Goal: Communication & Community: Share content

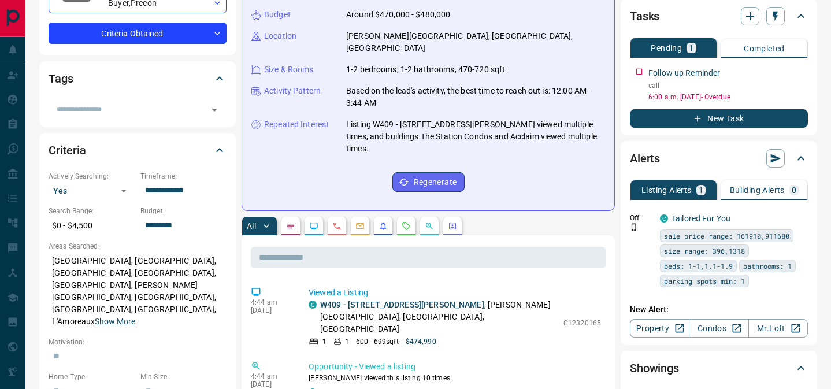
scroll to position [257, 0]
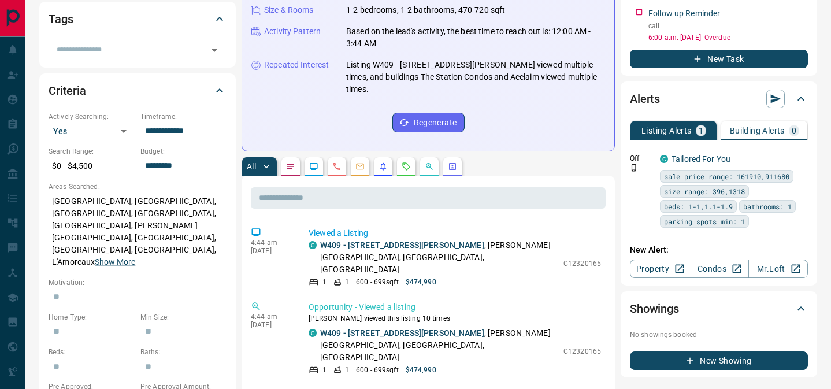
click at [363, 162] on icon "Emails" at bounding box center [360, 166] width 9 height 9
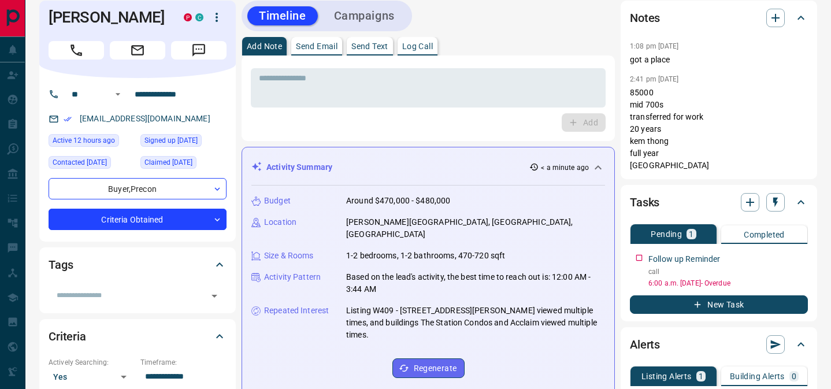
scroll to position [0, 0]
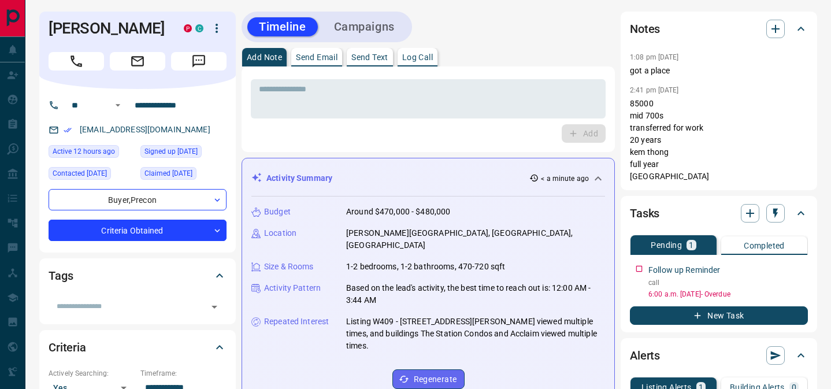
click at [314, 62] on button "Send Email" at bounding box center [316, 57] width 51 height 19
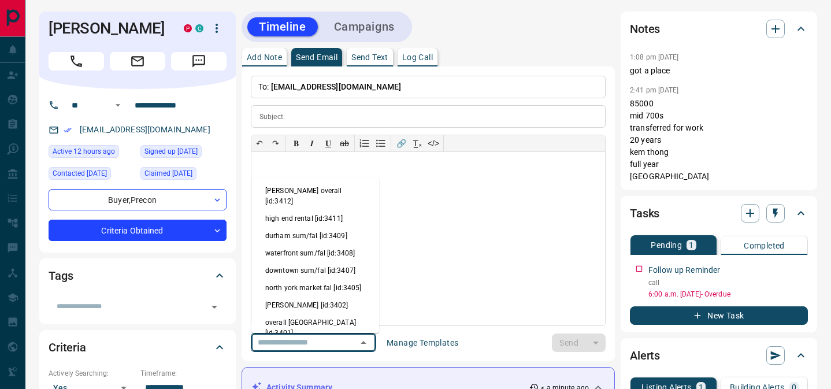
click at [315, 345] on input "text" at bounding box center [297, 342] width 88 height 14
click at [321, 279] on li "north york market fal [id:3405]" at bounding box center [316, 287] width 128 height 17
type input "**********"
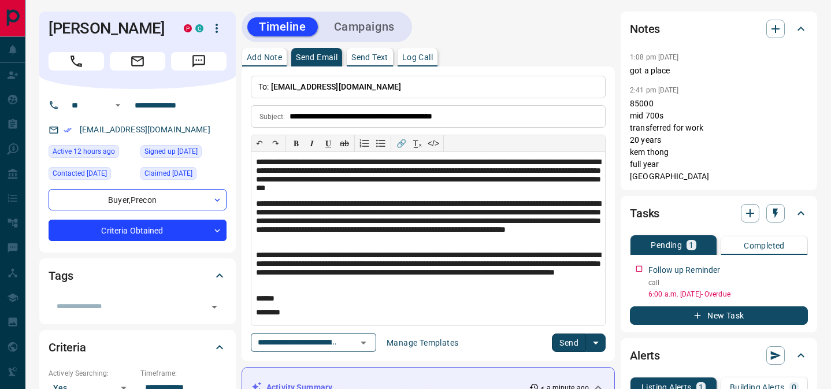
scroll to position [19, 0]
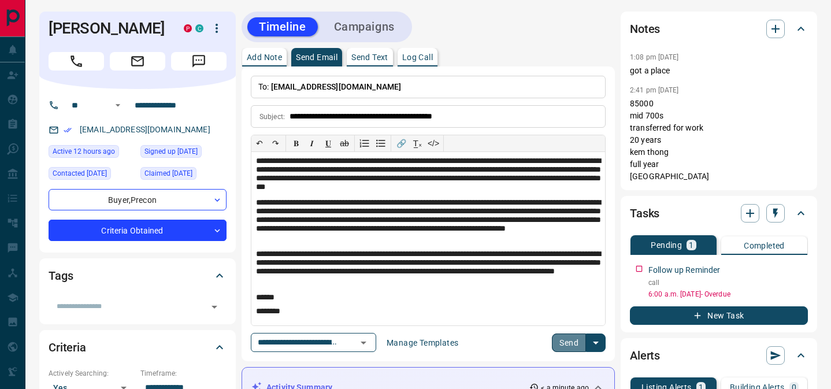
click at [561, 343] on button "Send" at bounding box center [569, 343] width 34 height 19
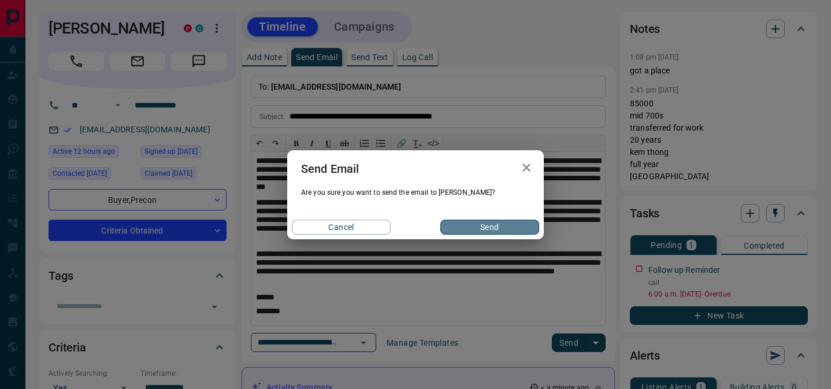
click at [490, 230] on button "Send" at bounding box center [490, 227] width 99 height 15
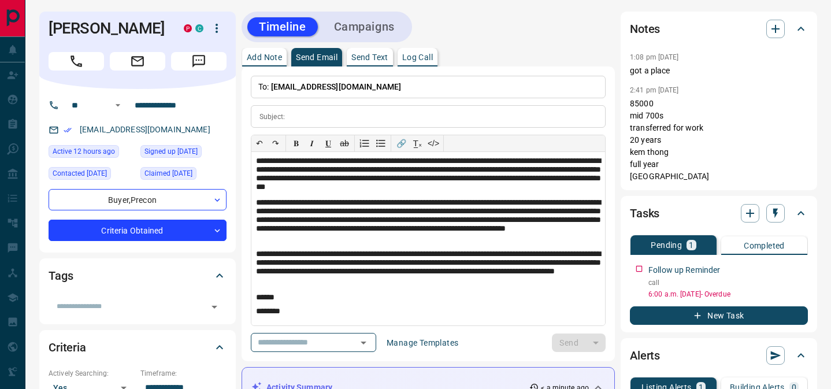
scroll to position [0, 0]
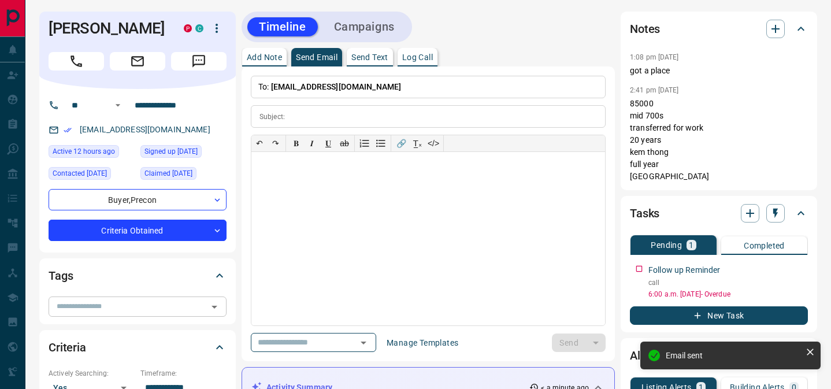
click at [156, 313] on input "text" at bounding box center [128, 306] width 152 height 13
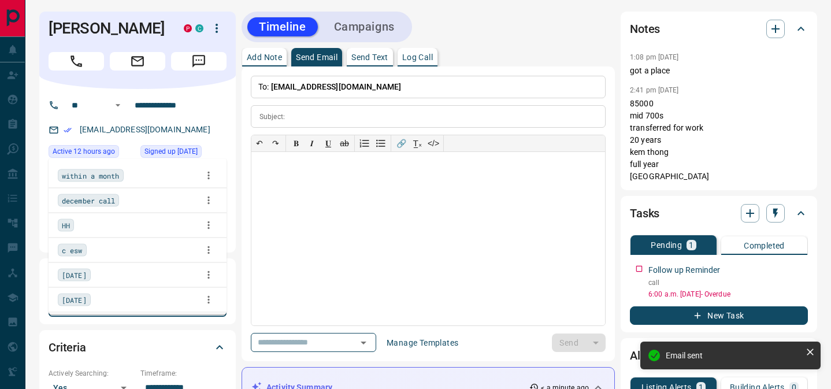
click at [129, 228] on div "HH" at bounding box center [138, 224] width 160 height 17
